Goal: Information Seeking & Learning: Learn about a topic

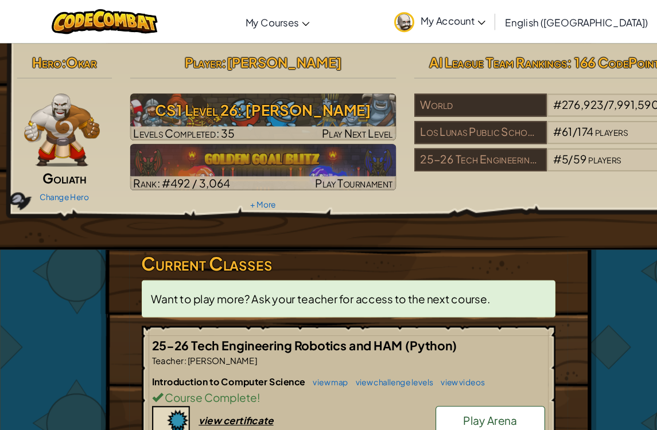
scroll to position [3, 0]
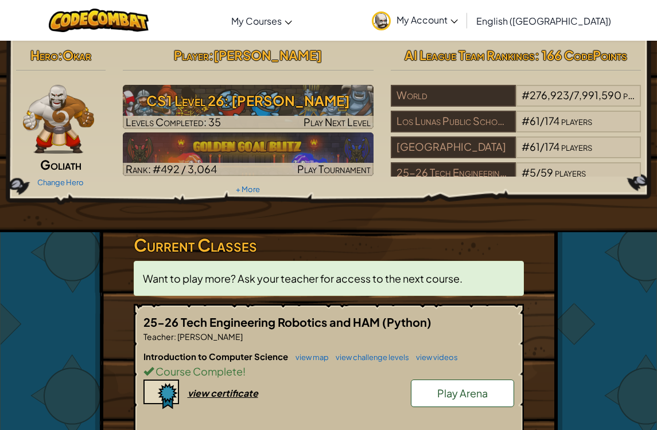
click at [310, 361] on link "view map" at bounding box center [309, 357] width 39 height 9
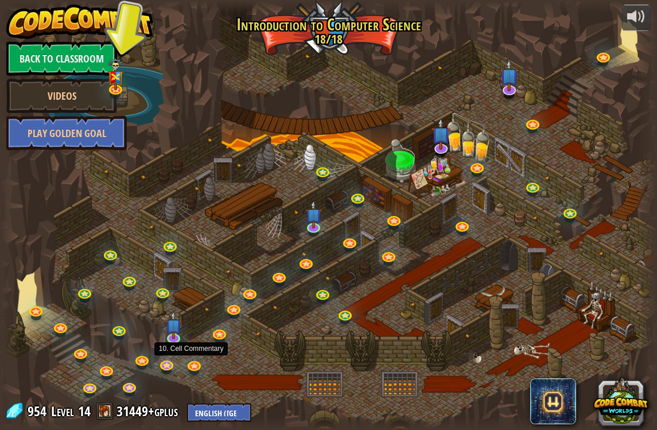
click at [203, 366] on link at bounding box center [195, 367] width 23 height 17
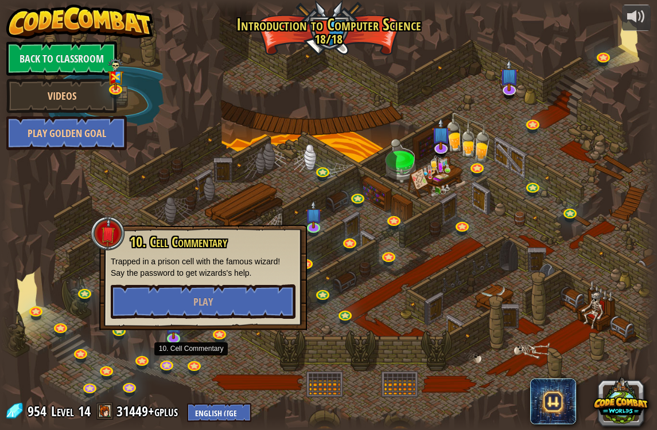
click at [230, 300] on button "Play" at bounding box center [203, 302] width 185 height 34
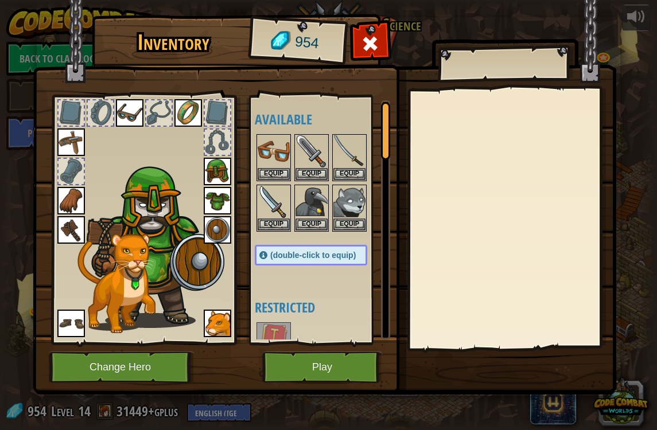
click at [270, 222] on button "Equip" at bounding box center [274, 225] width 32 height 12
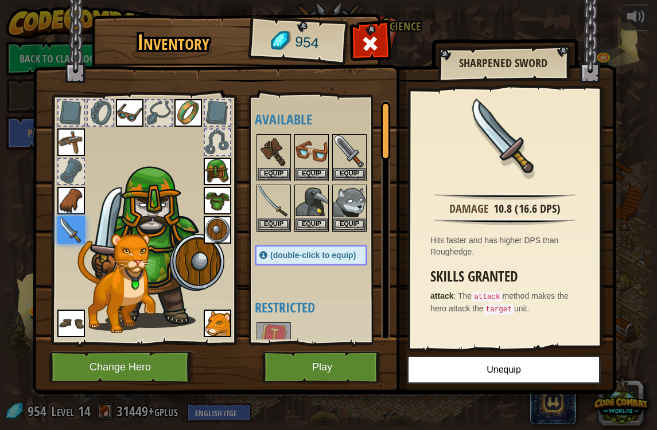
click at [271, 226] on button "Equip" at bounding box center [274, 225] width 32 height 12
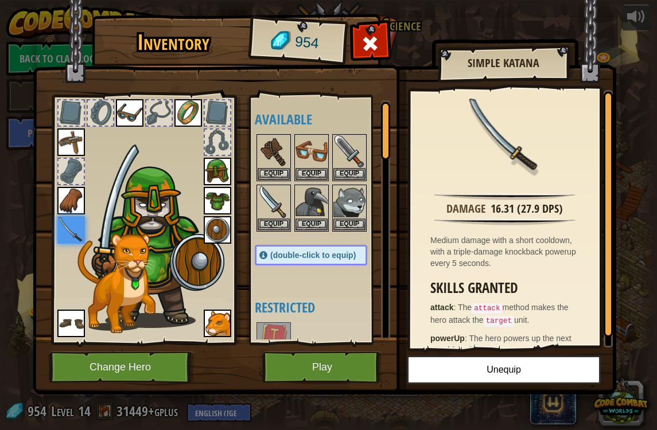
click at [302, 169] on button "Equip" at bounding box center [312, 174] width 32 height 12
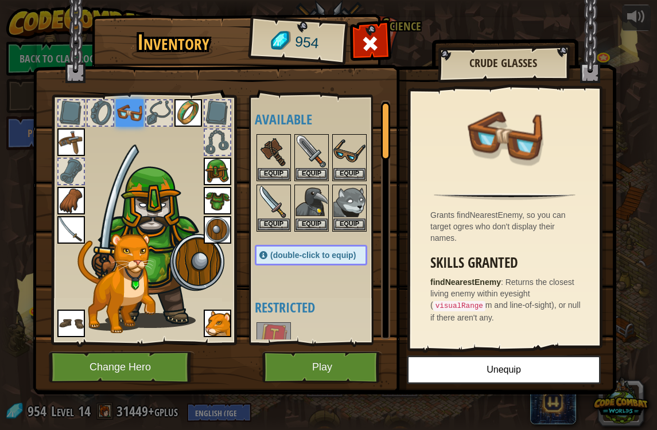
click at [349, 230] on div "Equip" at bounding box center [349, 208] width 34 height 47
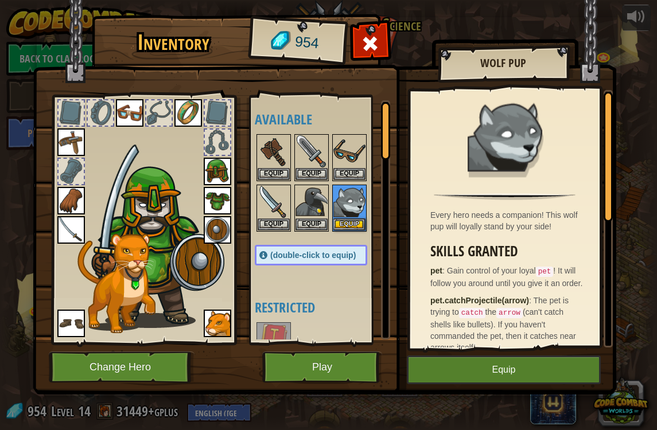
click at [310, 367] on button "Play" at bounding box center [322, 368] width 120 height 32
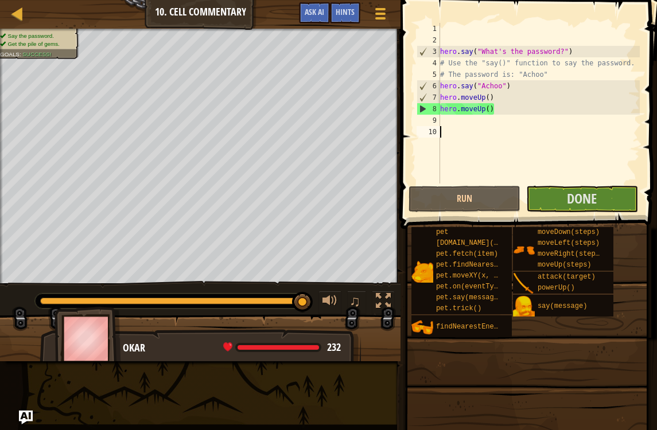
click at [565, 183] on div "hero . say ( "What's the password?" ) # Use the "say()" function to say the pas…" at bounding box center [539, 115] width 202 height 184
click at [546, 205] on button "Done" at bounding box center [582, 199] width 112 height 26
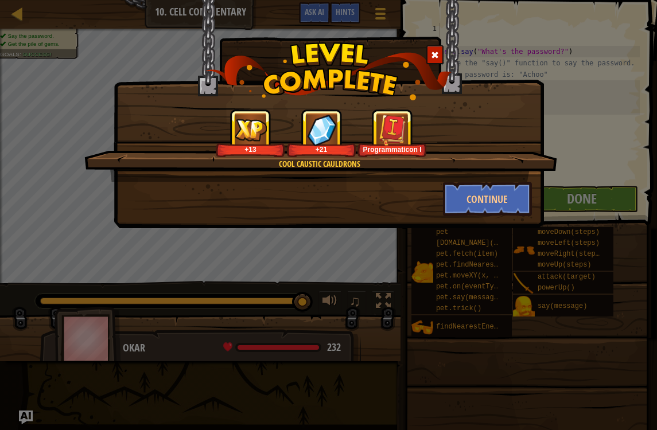
click at [497, 209] on button "Continue" at bounding box center [487, 199] width 89 height 34
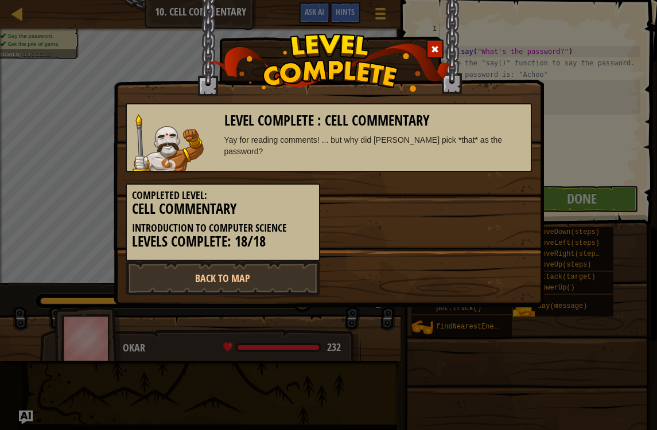
click at [147, 293] on link "Back to Map" at bounding box center [223, 278] width 195 height 34
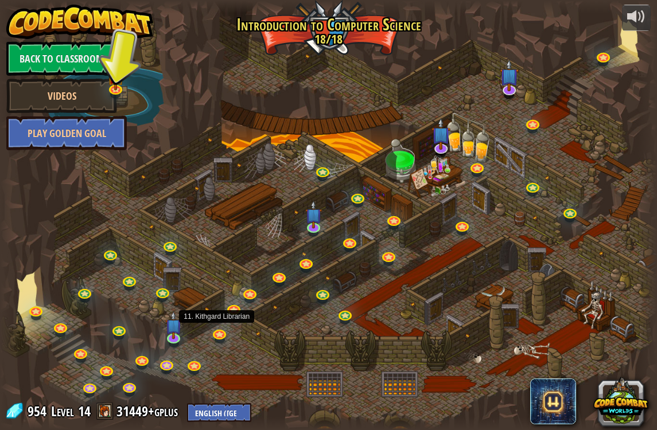
click at [222, 339] on link at bounding box center [220, 335] width 23 height 17
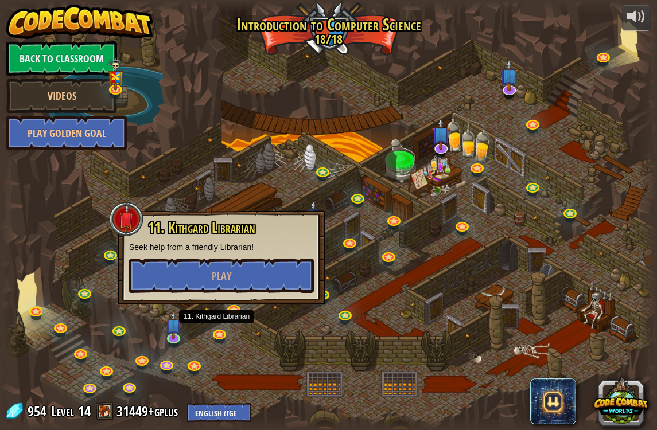
click at [189, 292] on button "Play" at bounding box center [221, 276] width 185 height 34
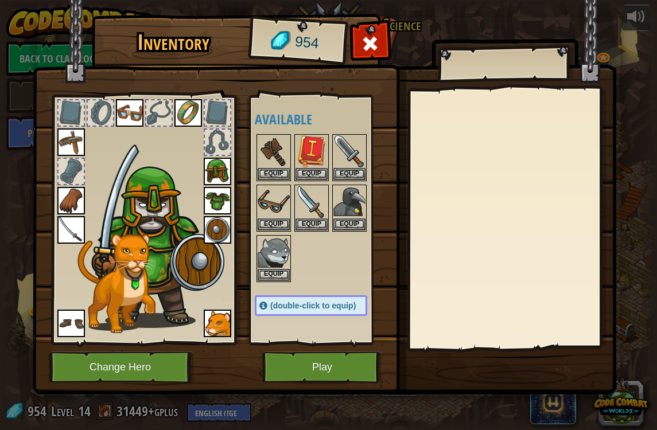
click at [306, 362] on button "Play" at bounding box center [322, 368] width 120 height 32
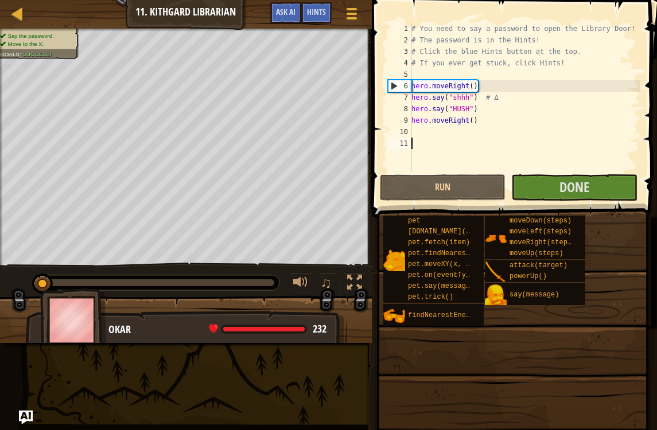
click at [550, 189] on button "Done" at bounding box center [574, 187] width 126 height 26
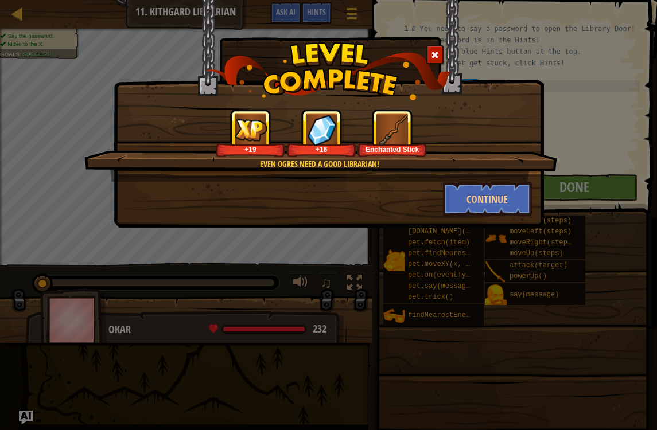
click at [384, 132] on img at bounding box center [393, 130] width 32 height 32
click at [464, 215] on button "Continue" at bounding box center [487, 199] width 89 height 34
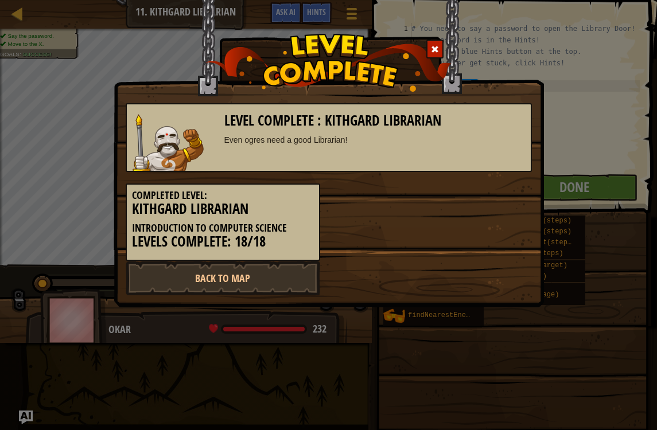
click at [199, 275] on link "Back to Map" at bounding box center [223, 278] width 195 height 34
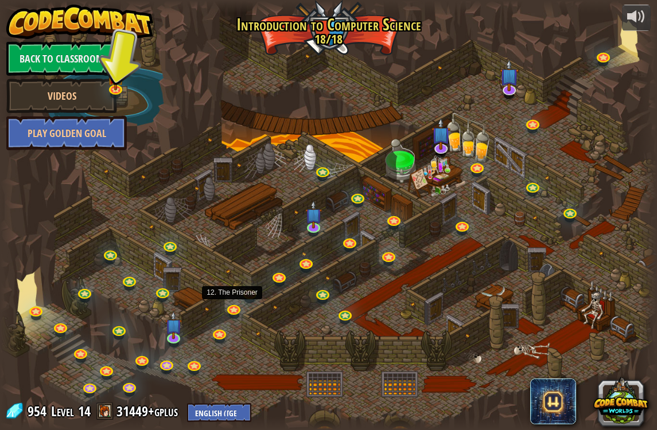
click at [236, 309] on link at bounding box center [234, 310] width 23 height 17
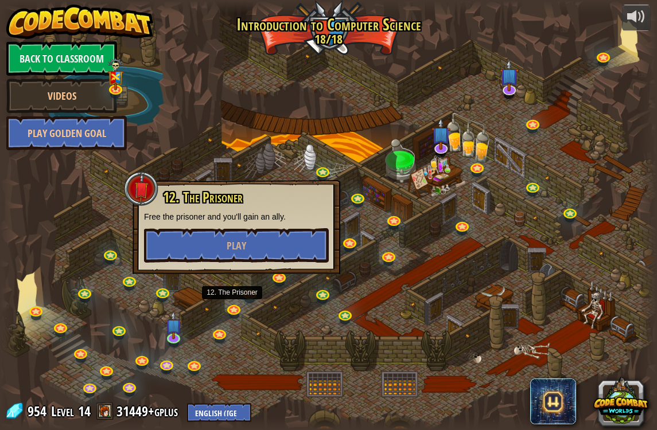
click at [207, 246] on button "Play" at bounding box center [236, 245] width 185 height 34
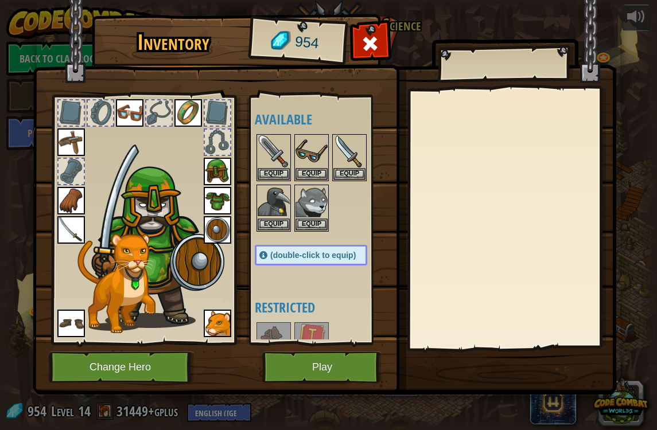
click at [318, 369] on button "Play" at bounding box center [322, 368] width 120 height 32
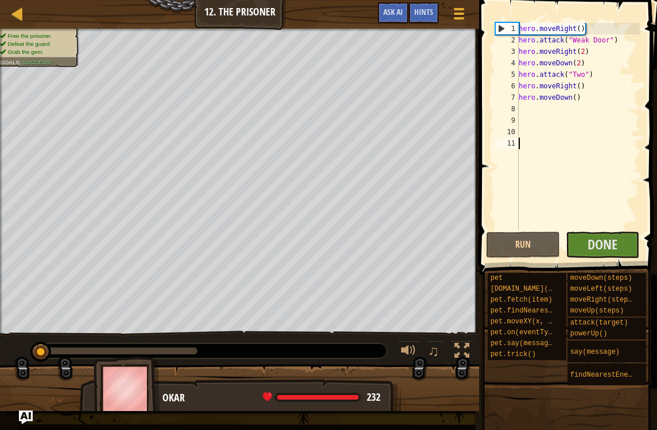
click at [522, 246] on button "Run" at bounding box center [523, 245] width 74 height 26
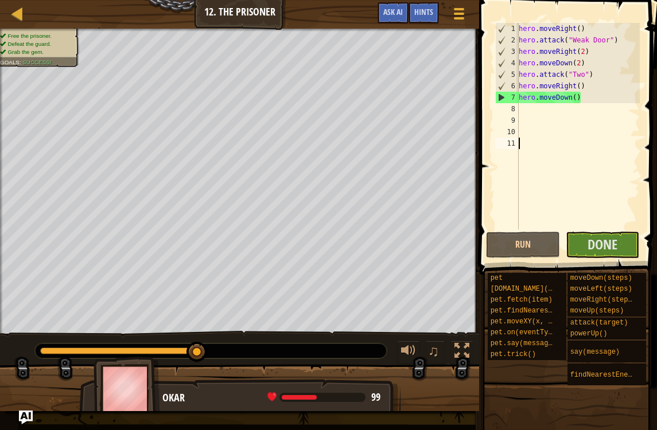
click at [502, 239] on button "Run" at bounding box center [523, 245] width 74 height 26
click at [600, 249] on span "Done" at bounding box center [603, 244] width 30 height 18
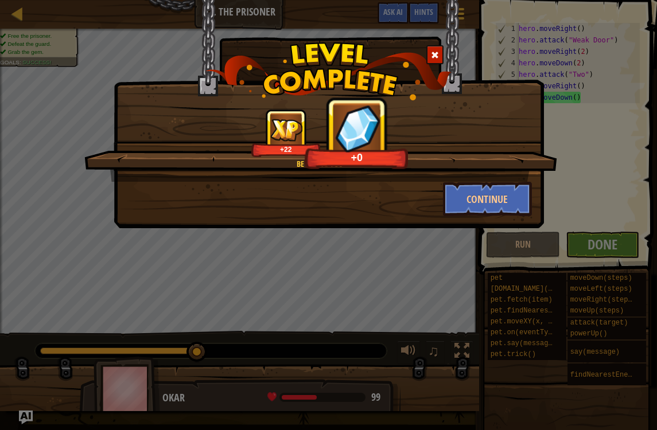
click at [498, 199] on button "Continue" at bounding box center [487, 199] width 89 height 34
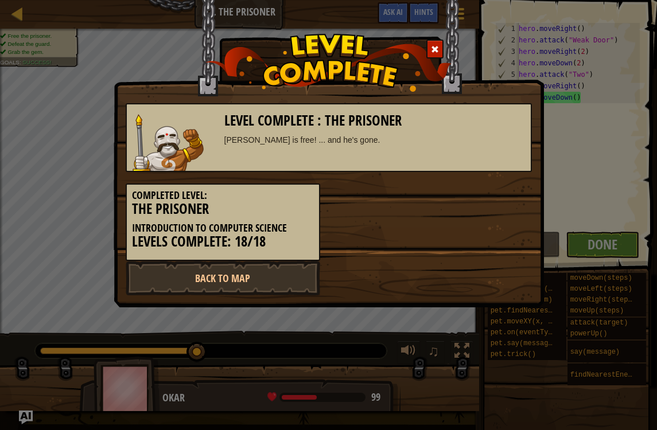
click at [218, 276] on link "Back to Map" at bounding box center [223, 278] width 195 height 34
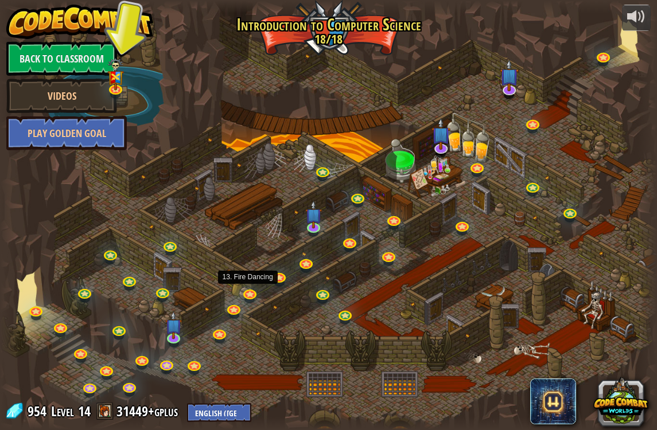
click at [255, 290] on link at bounding box center [250, 294] width 23 height 17
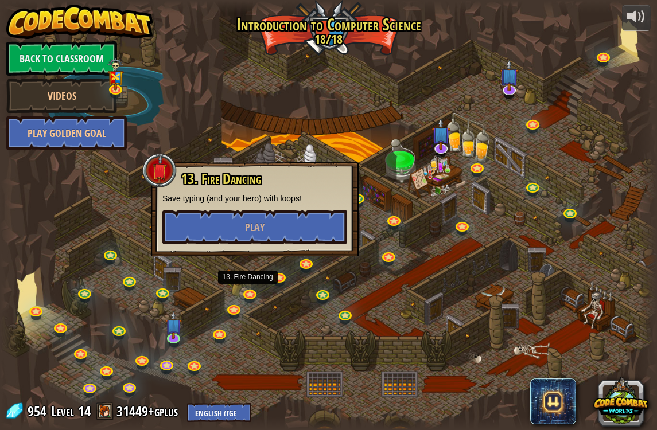
click at [290, 218] on button "Play" at bounding box center [254, 227] width 185 height 34
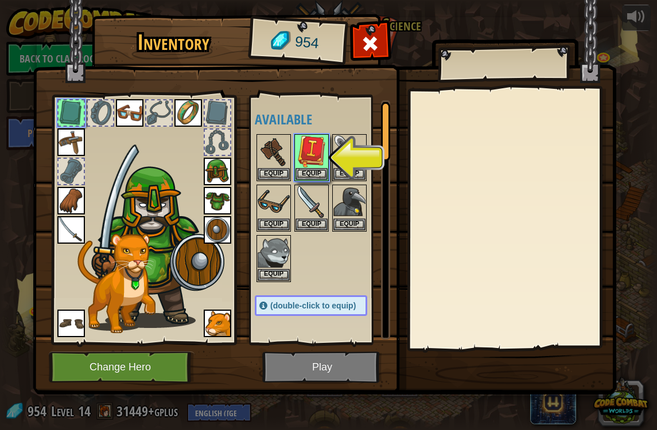
click at [306, 174] on button "Equip" at bounding box center [312, 174] width 32 height 12
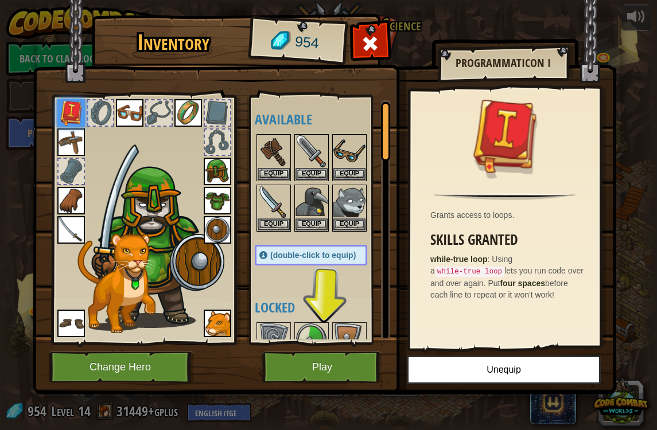
click at [344, 376] on button "Play" at bounding box center [322, 368] width 120 height 32
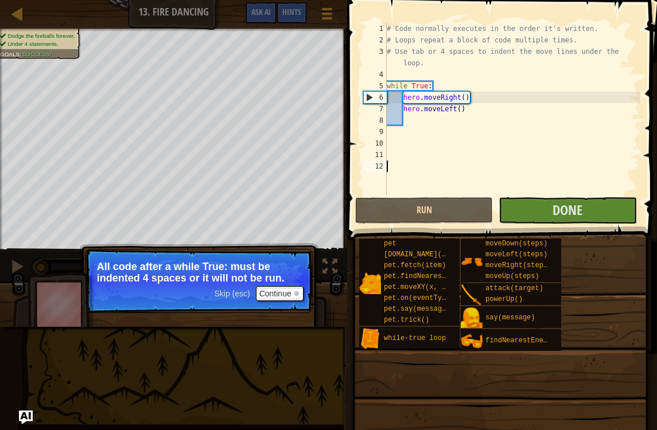
click at [410, 215] on button "Run" at bounding box center [424, 210] width 138 height 26
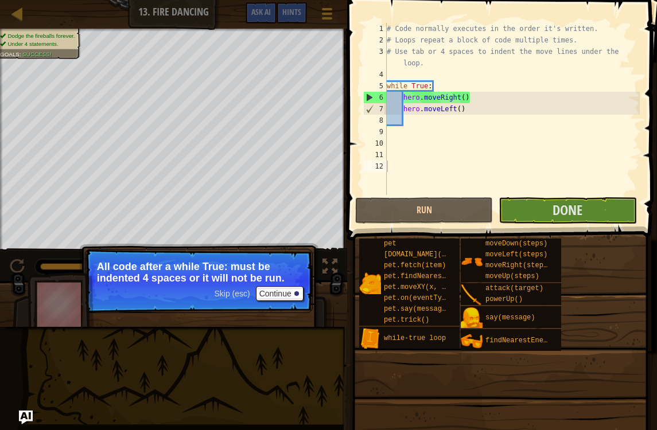
click at [546, 220] on button "Done" at bounding box center [568, 210] width 138 height 26
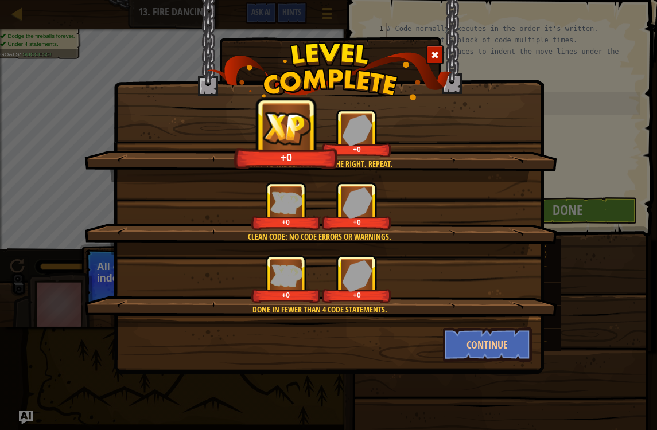
click at [477, 349] on button "Continue" at bounding box center [487, 345] width 89 height 34
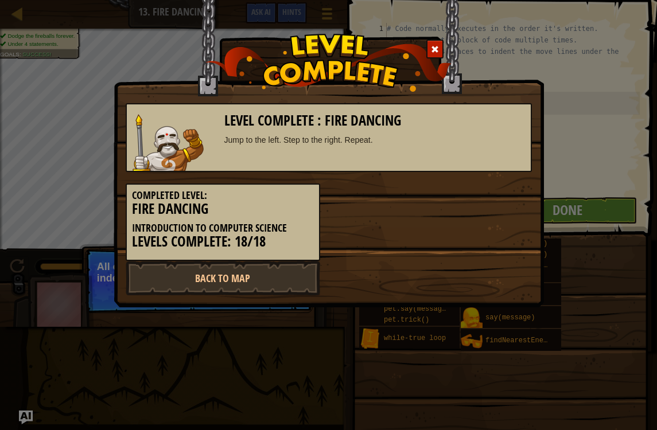
click at [298, 277] on link "Back to Map" at bounding box center [223, 278] width 195 height 34
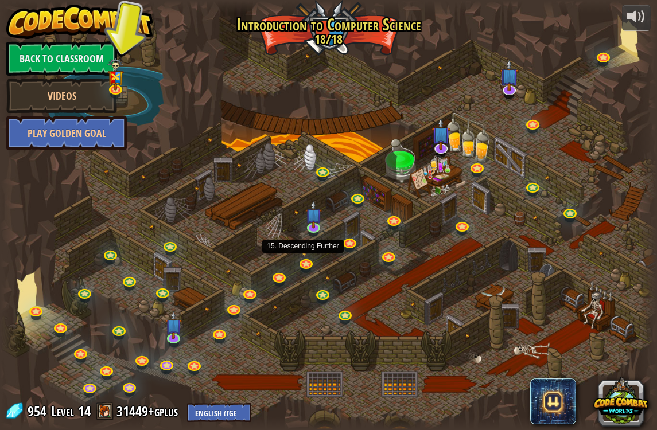
click at [312, 265] on link at bounding box center [307, 264] width 23 height 17
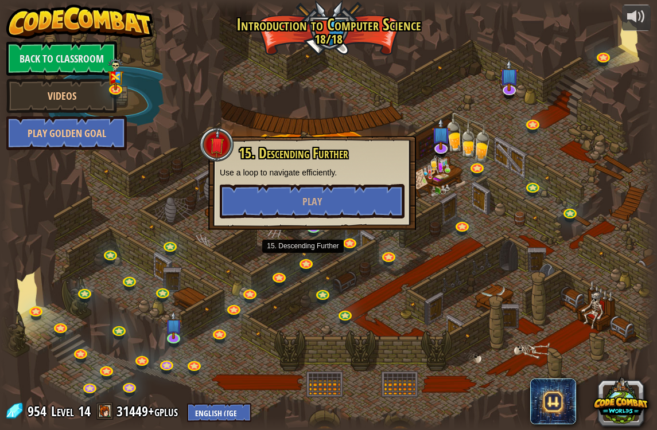
click at [287, 272] on link at bounding box center [280, 278] width 23 height 17
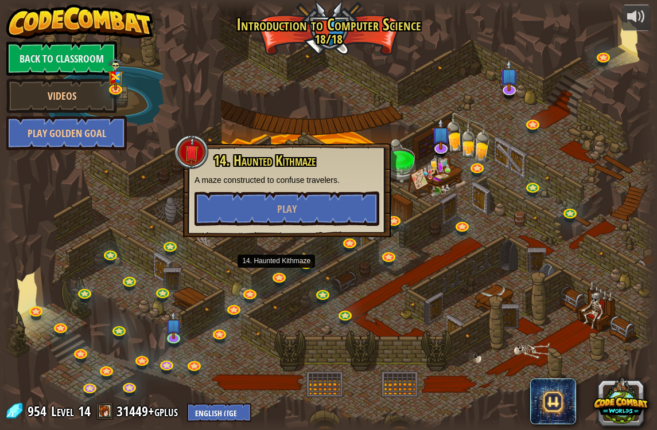
click at [284, 205] on span "Play" at bounding box center [287, 209] width 20 height 14
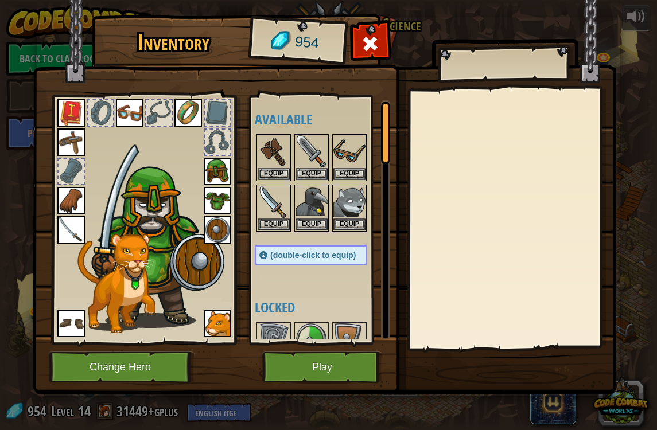
click at [306, 358] on button "Play" at bounding box center [322, 368] width 120 height 32
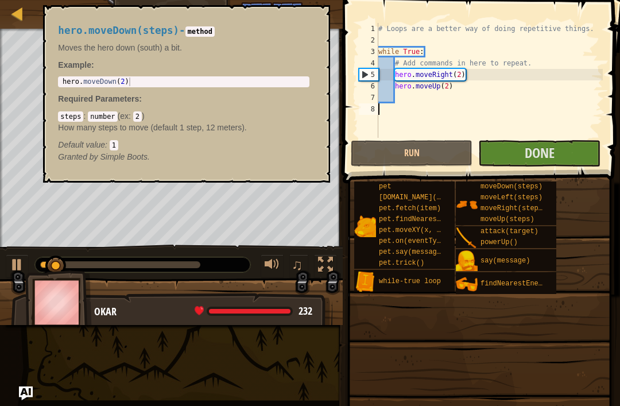
click at [539, 181] on div "moveDown(steps)" at bounding box center [513, 186] width 72 height 11
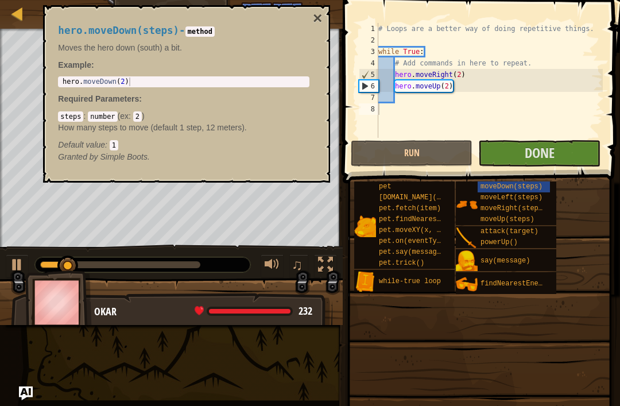
click at [507, 160] on button "Done" at bounding box center [539, 153] width 122 height 26
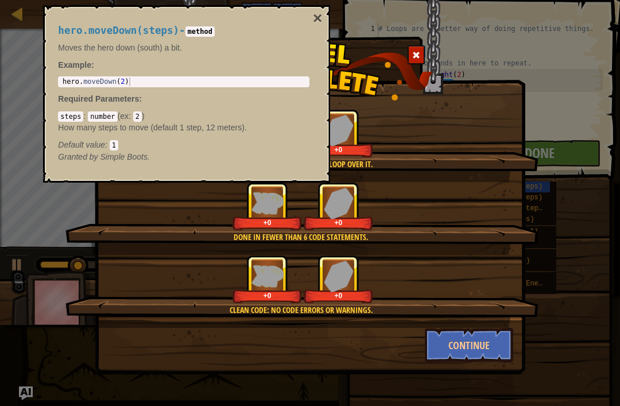
click at [315, 18] on button "×" at bounding box center [317, 18] width 9 height 16
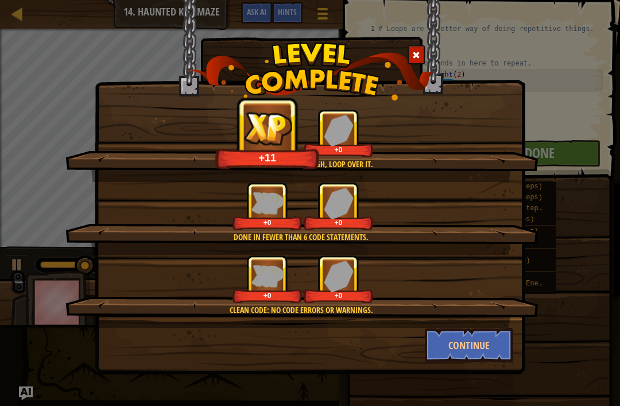
click at [479, 348] on button "Continue" at bounding box center [469, 345] width 89 height 34
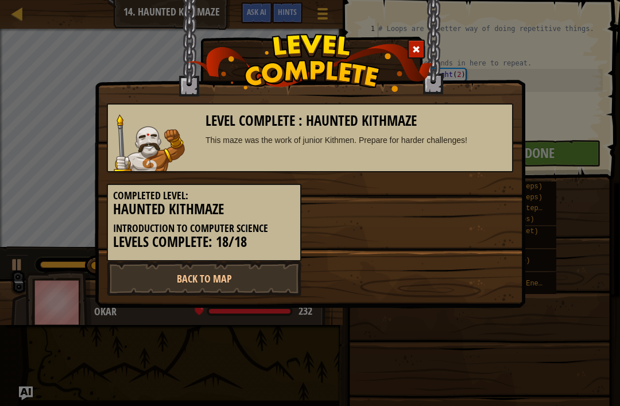
click at [184, 285] on link "Back to Map" at bounding box center [204, 278] width 195 height 34
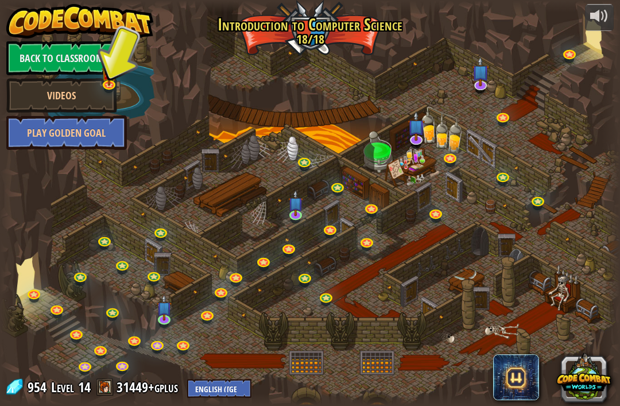
click at [499, 383] on span at bounding box center [516, 377] width 46 height 46
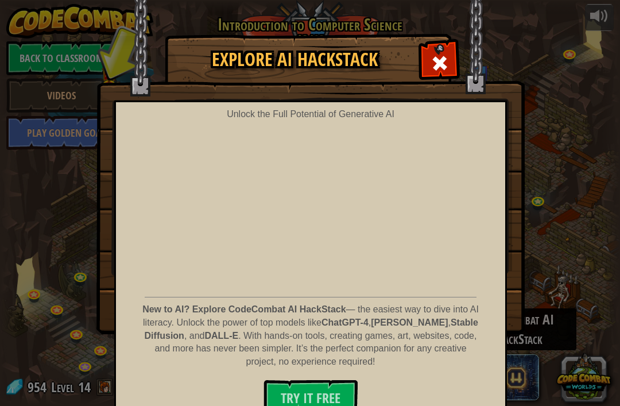
click at [439, 58] on span at bounding box center [439, 63] width 18 height 18
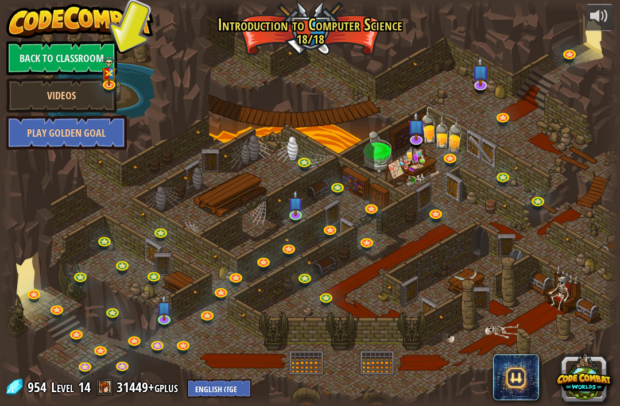
click at [573, 383] on button at bounding box center [583, 376] width 55 height 55
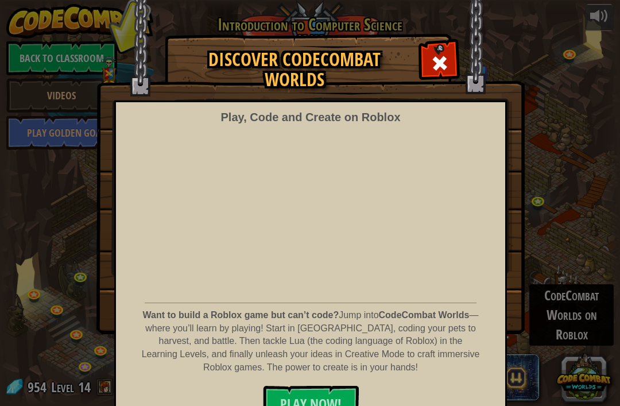
click at [302, 394] on span "PLAY NOW!" at bounding box center [310, 403] width 61 height 18
